Goal: Task Accomplishment & Management: Use online tool/utility

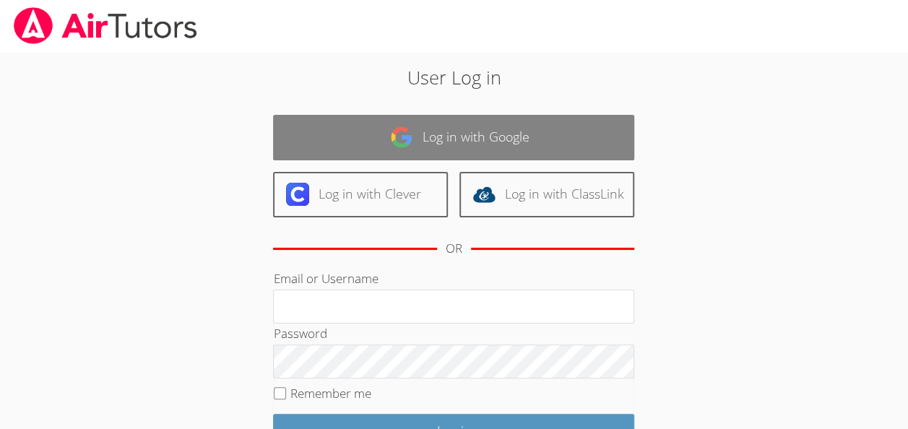
click at [442, 117] on link "Log in with Google" at bounding box center [453, 138] width 361 height 46
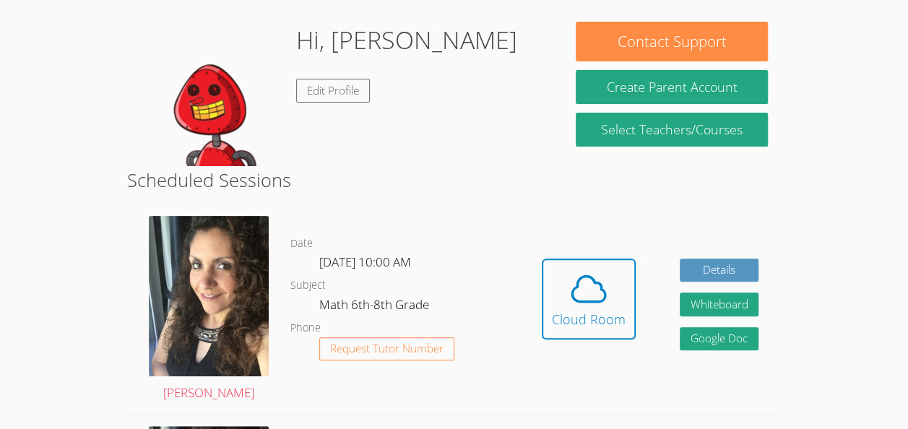
scroll to position [98, 0]
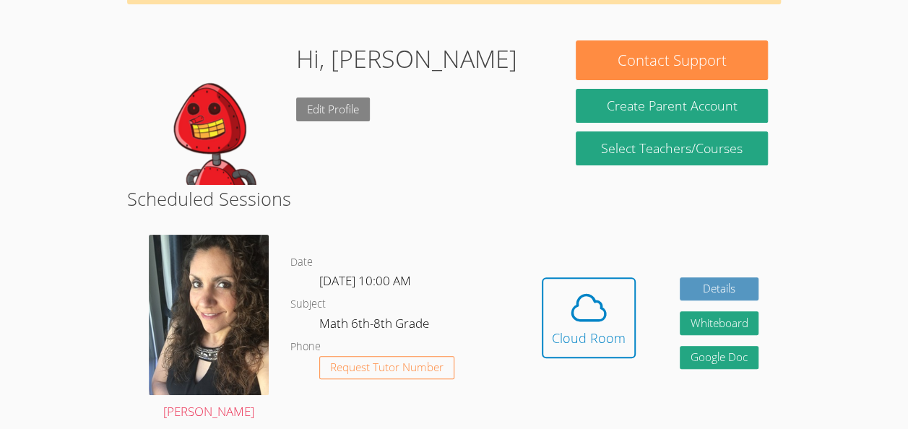
click at [339, 111] on link "Edit Profile" at bounding box center [333, 110] width 74 height 24
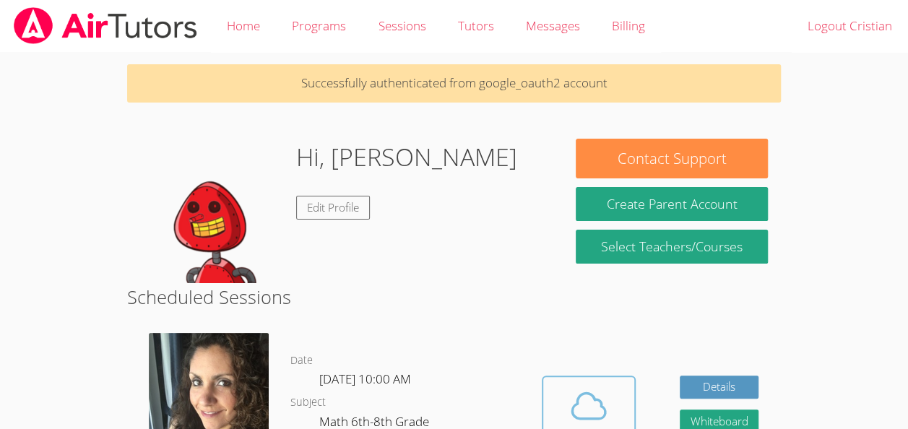
click at [566, 403] on span at bounding box center [589, 406] width 74 height 40
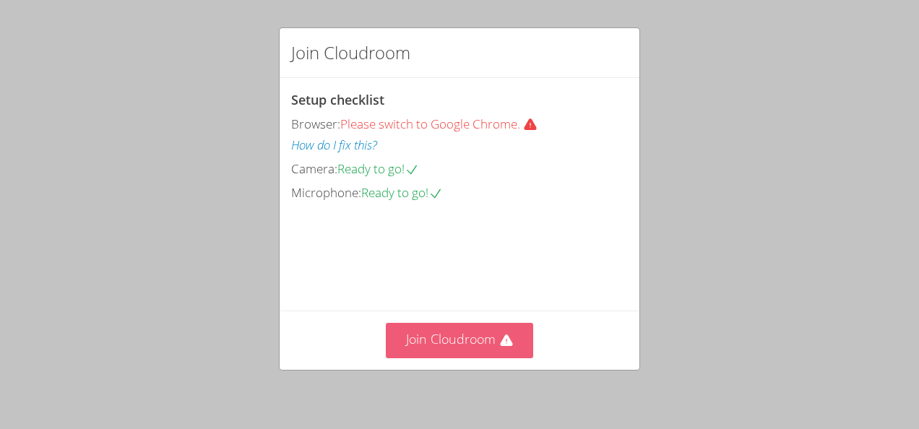
click at [500, 344] on icon at bounding box center [506, 341] width 12 height 12
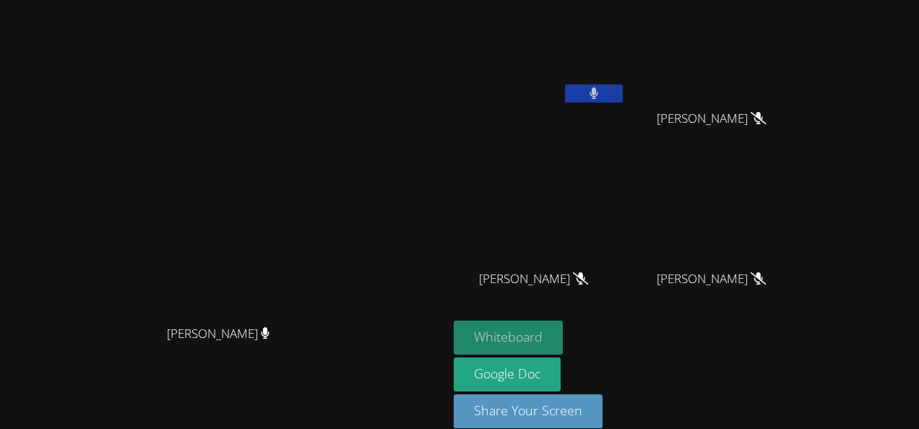
click at [563, 340] on button "Whiteboard" at bounding box center [508, 338] width 109 height 34
click at [623, 95] on button at bounding box center [594, 94] width 58 height 18
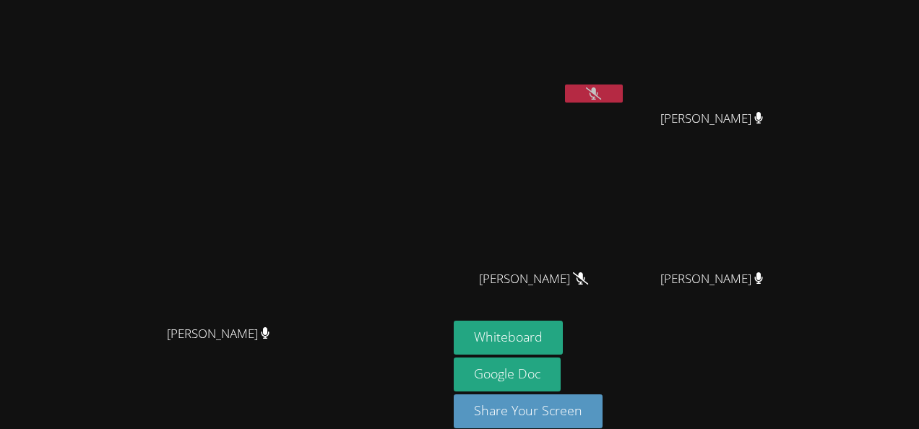
click at [601, 92] on icon at bounding box center [593, 93] width 15 height 12
click at [623, 88] on button at bounding box center [594, 94] width 58 height 18
click at [626, 82] on video at bounding box center [540, 54] width 172 height 97
click at [623, 91] on button at bounding box center [594, 94] width 58 height 18
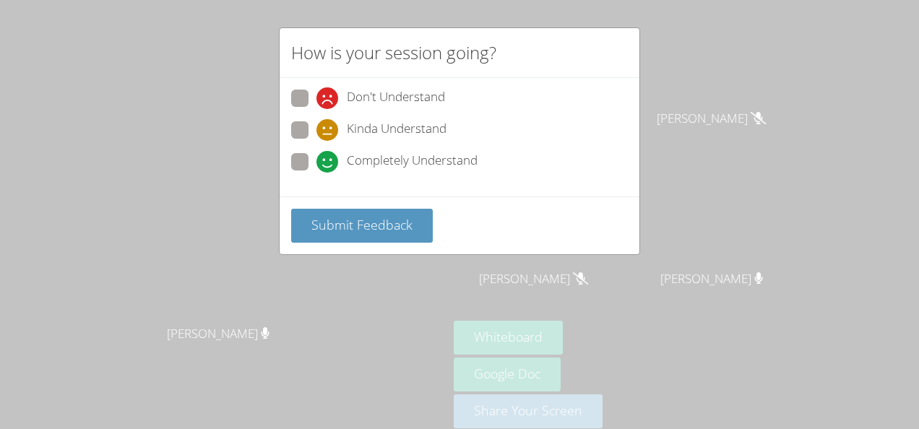
click at [308, 164] on label "Completely Understand" at bounding box center [384, 163] width 186 height 20
click at [316, 164] on input "Completely Understand" at bounding box center [322, 159] width 12 height 12
radio input "true"
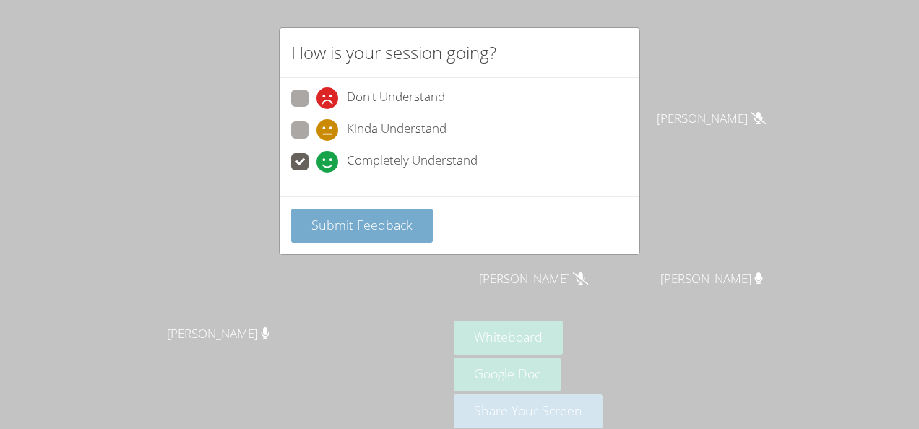
click at [338, 212] on button "Submit Feedback" at bounding box center [362, 226] width 142 height 34
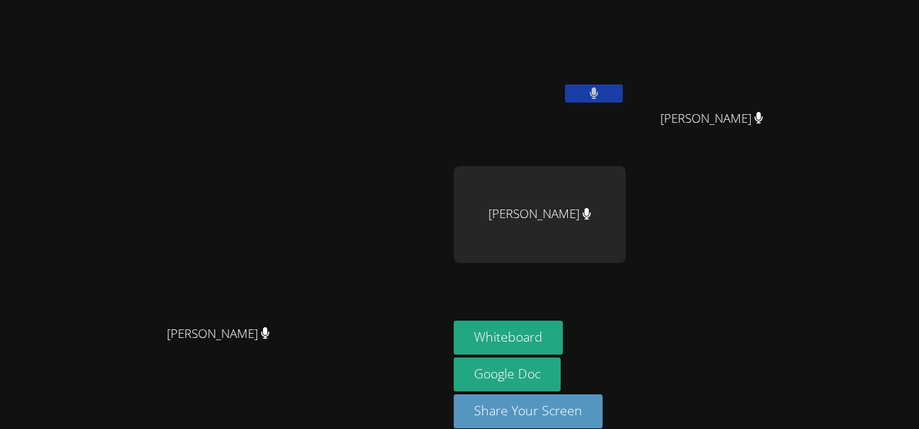
click at [599, 94] on icon at bounding box center [594, 93] width 9 height 12
